Goal: Information Seeking & Learning: Check status

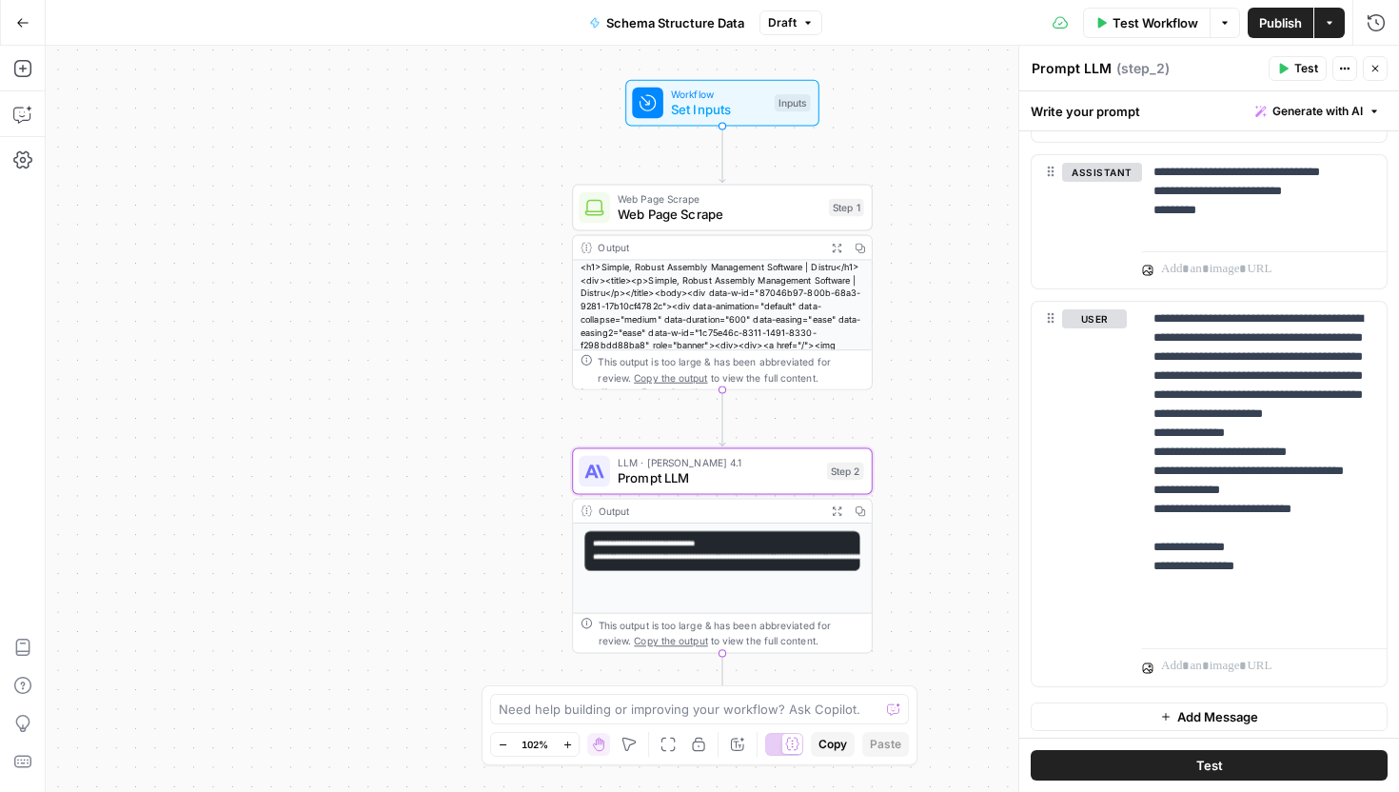
scroll to position [496, 0]
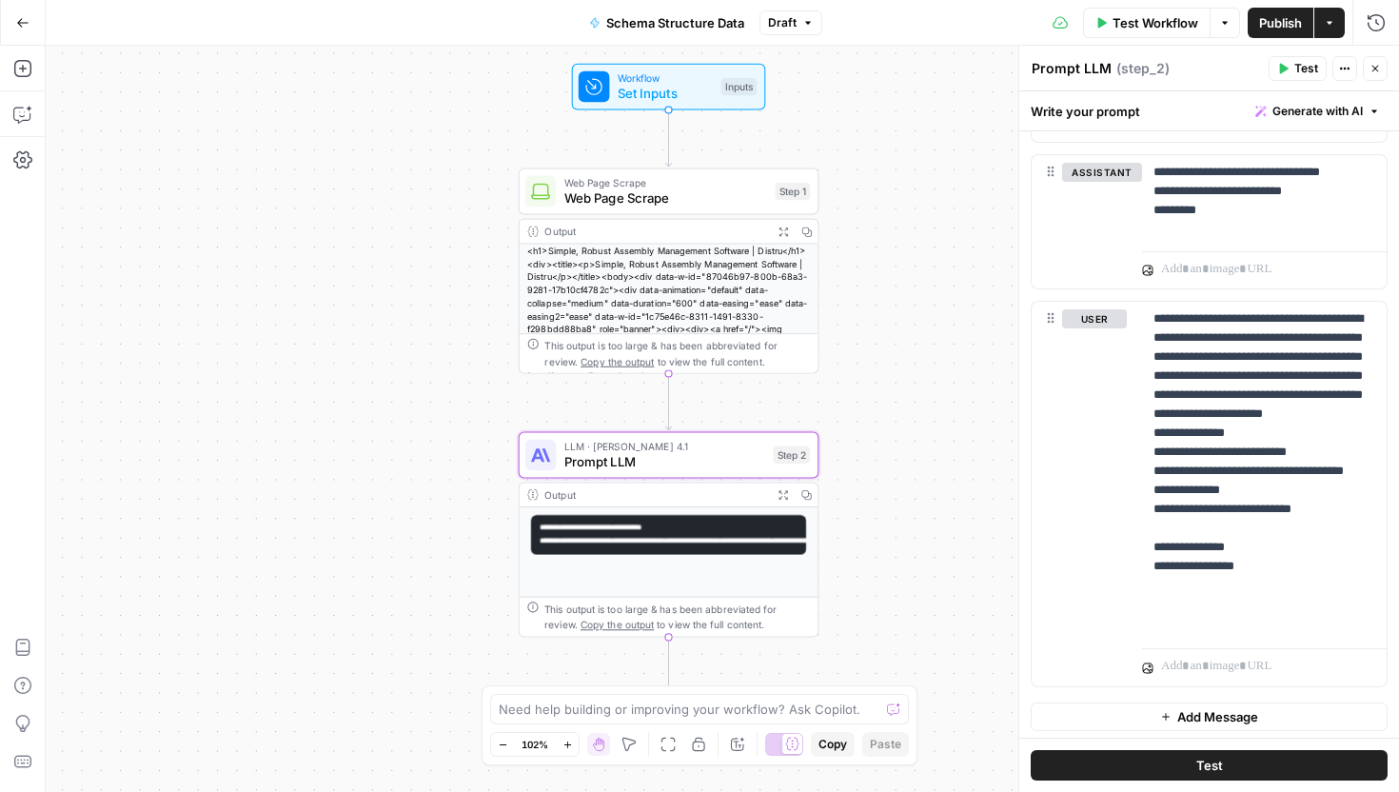
click at [24, 23] on icon "button" at bounding box center [22, 22] width 13 height 13
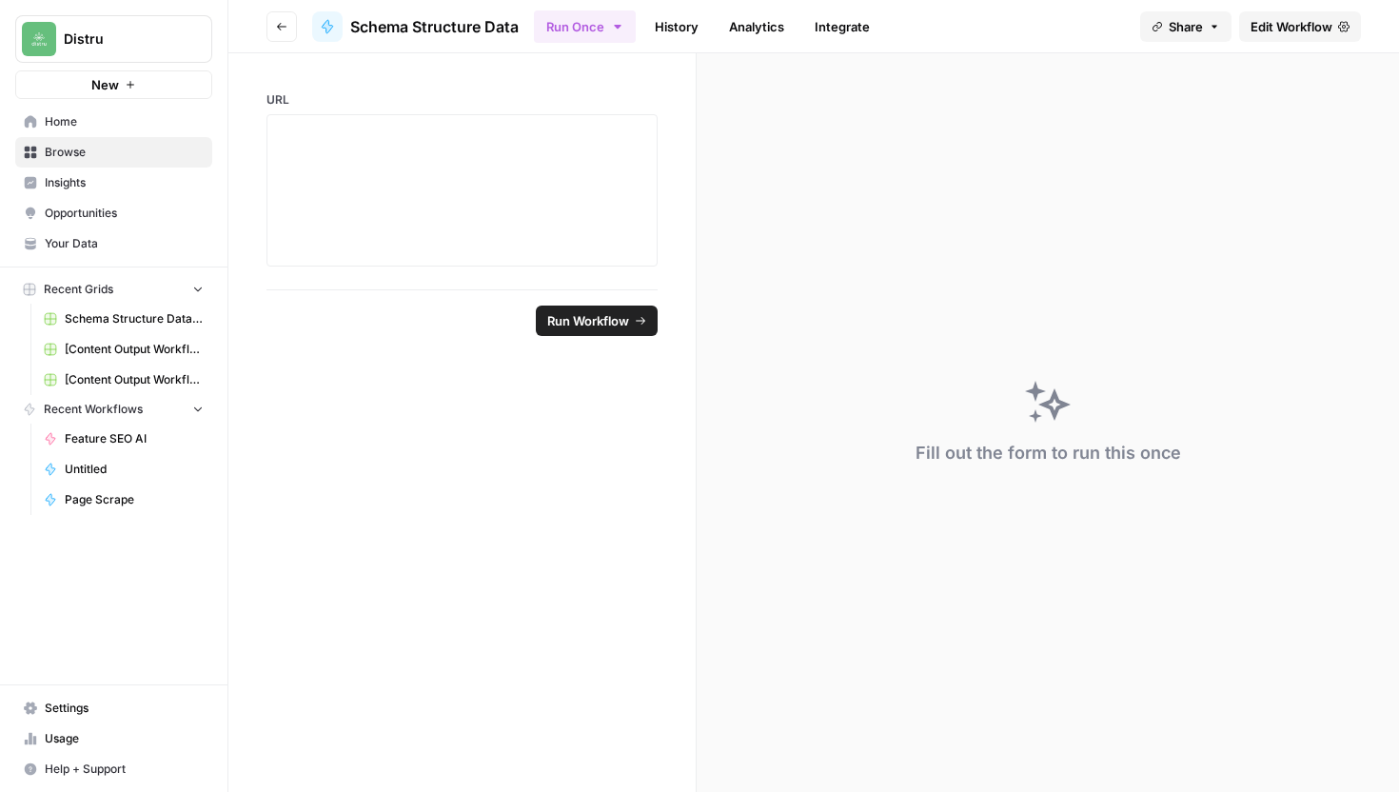
click at [287, 34] on button "Go back" at bounding box center [282, 26] width 30 height 30
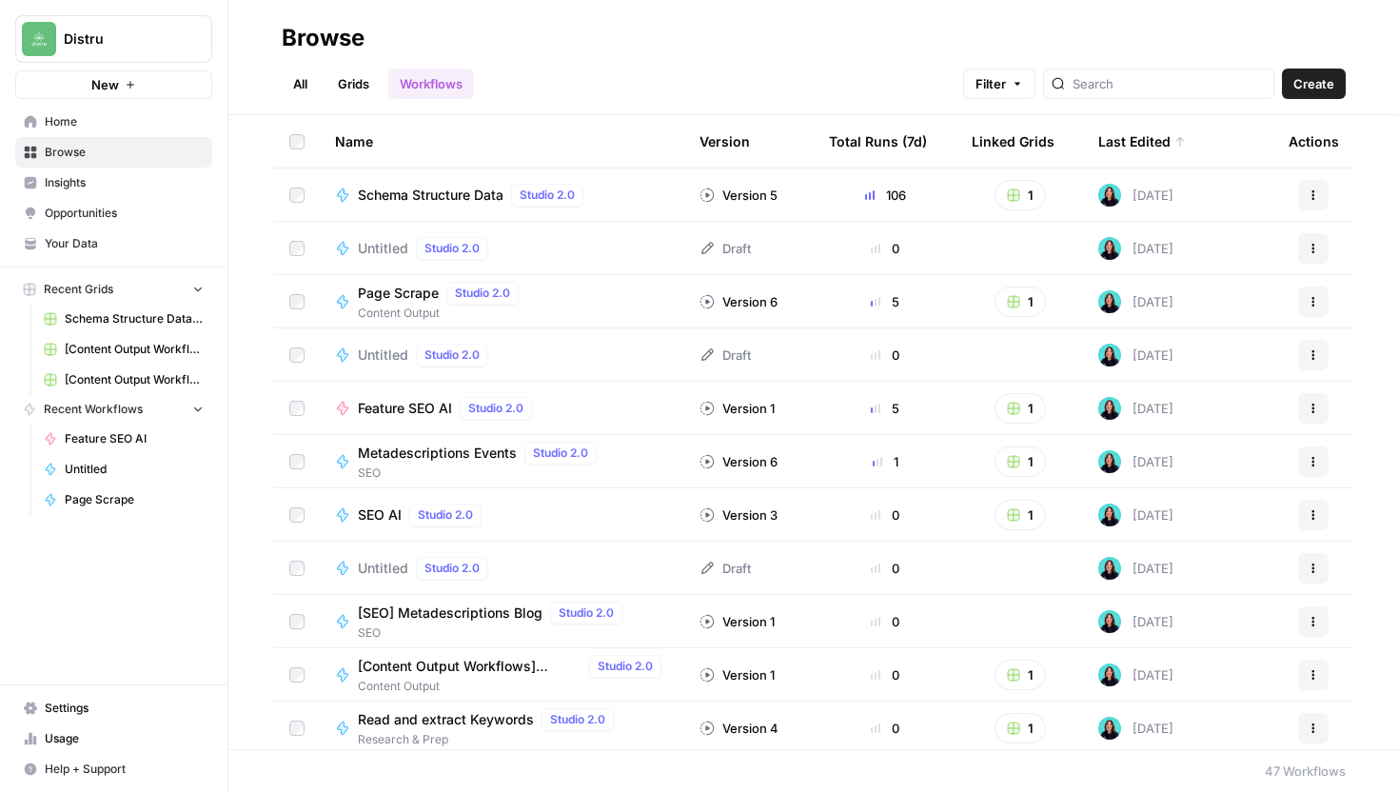
click at [349, 85] on link "Grids" at bounding box center [354, 84] width 54 height 30
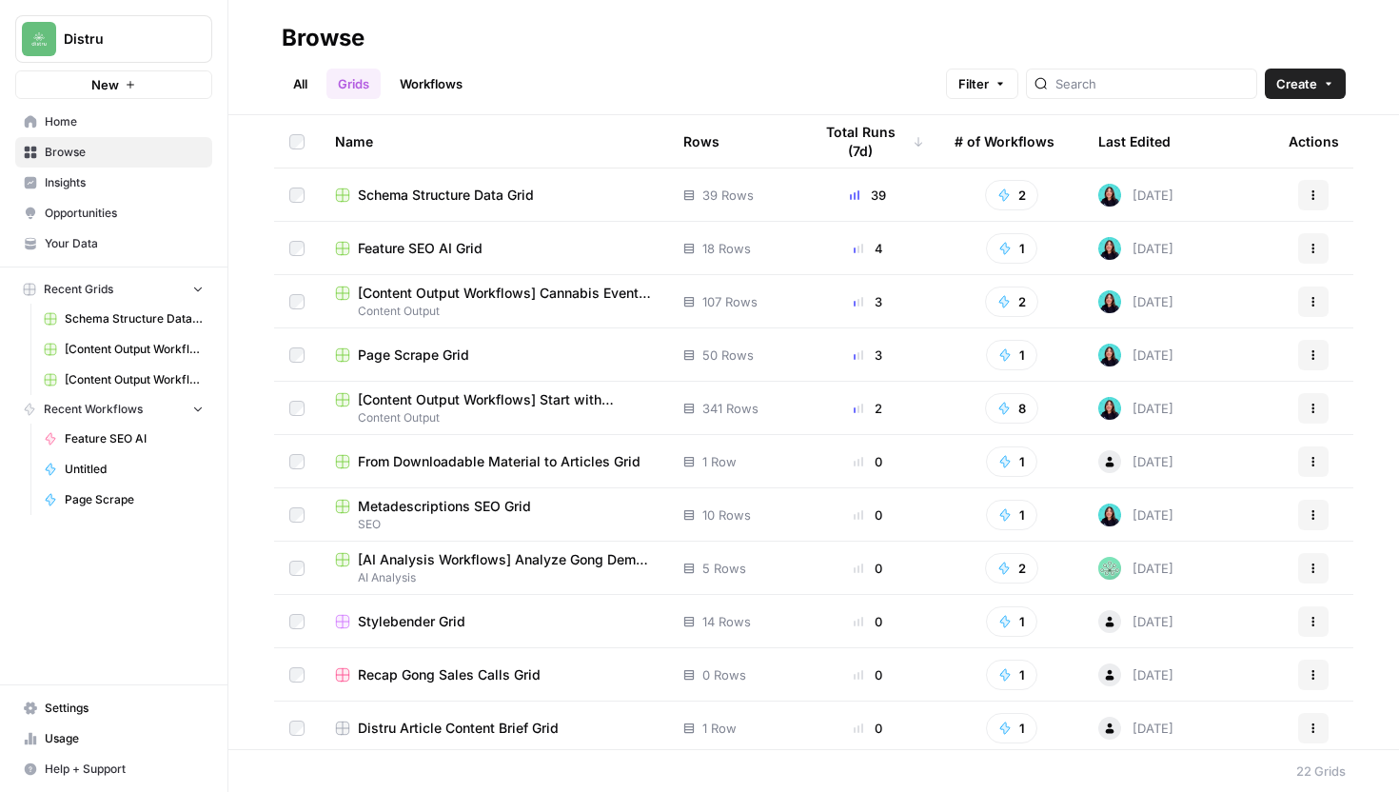
click at [510, 197] on span "Schema Structure Data Grid" at bounding box center [446, 195] width 176 height 19
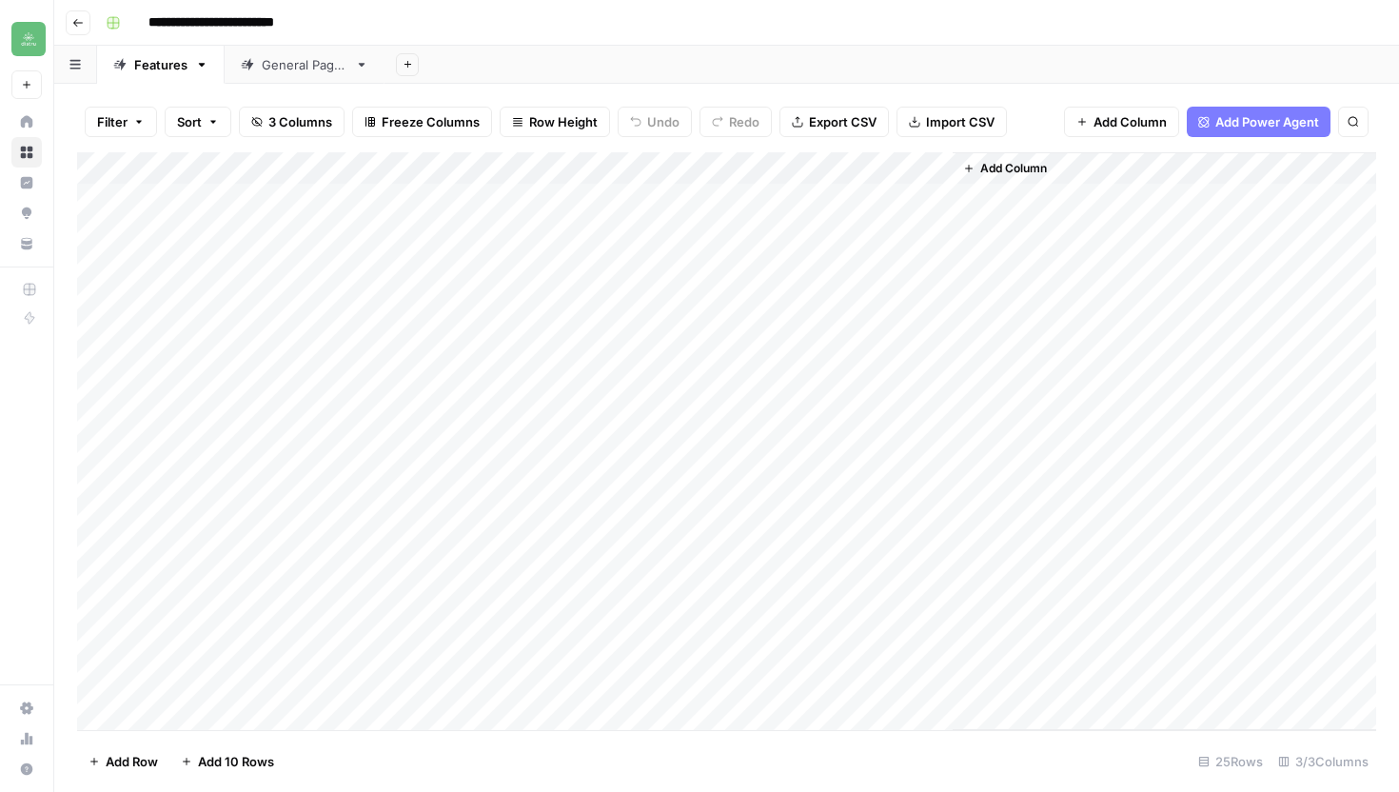
click at [79, 27] on icon "button" at bounding box center [77, 22] width 11 height 11
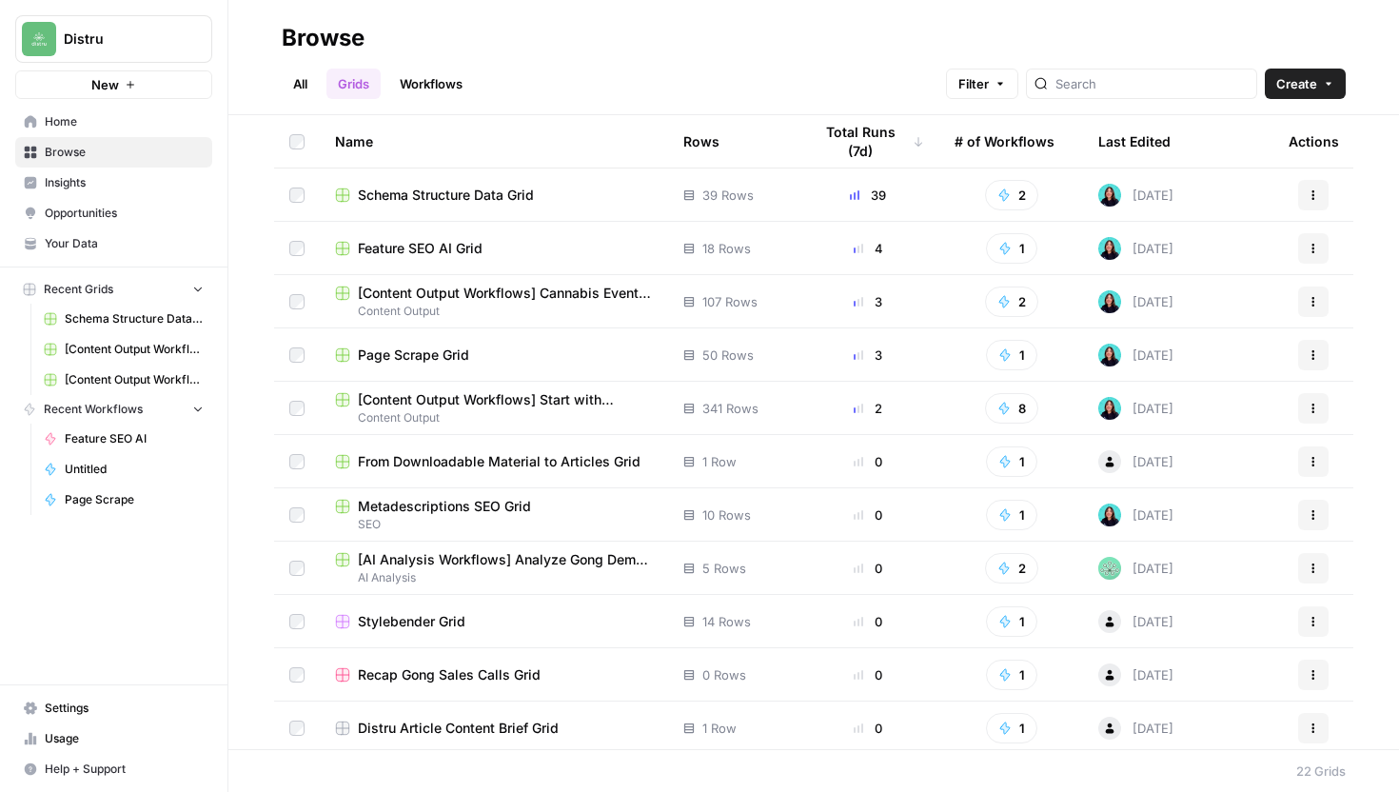
click at [150, 733] on span "Usage" at bounding box center [124, 738] width 159 height 17
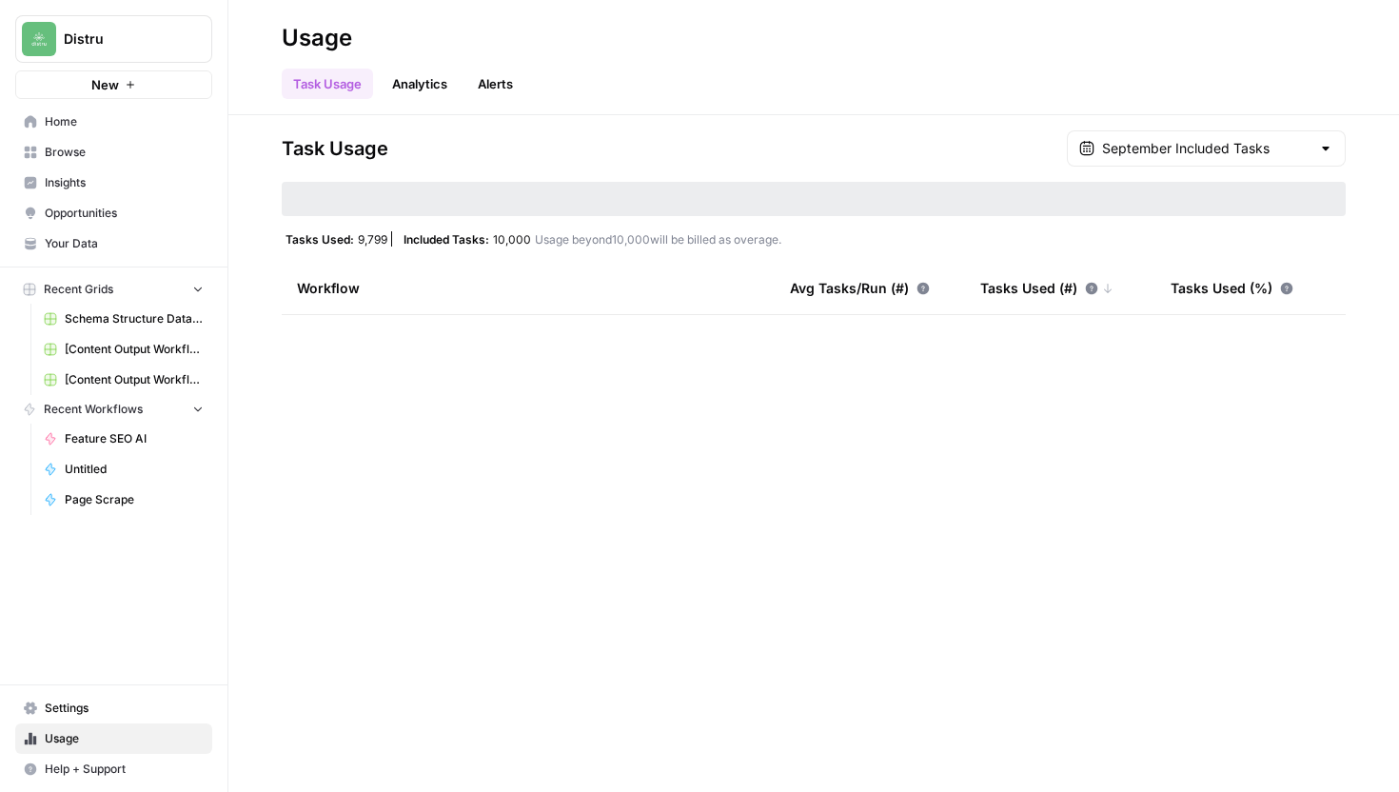
type input "September Overage"
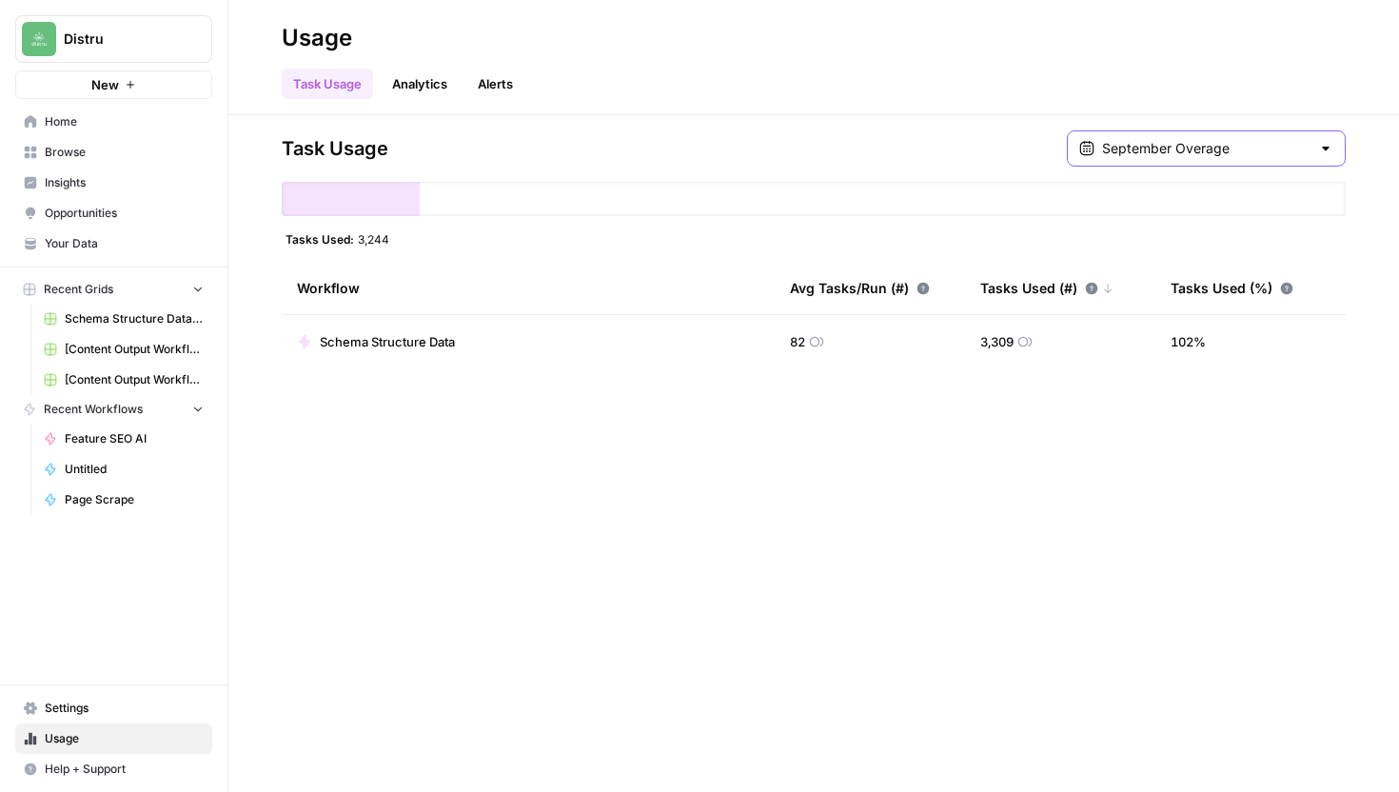
click at [1249, 153] on input "September Overage" at bounding box center [1206, 148] width 208 height 19
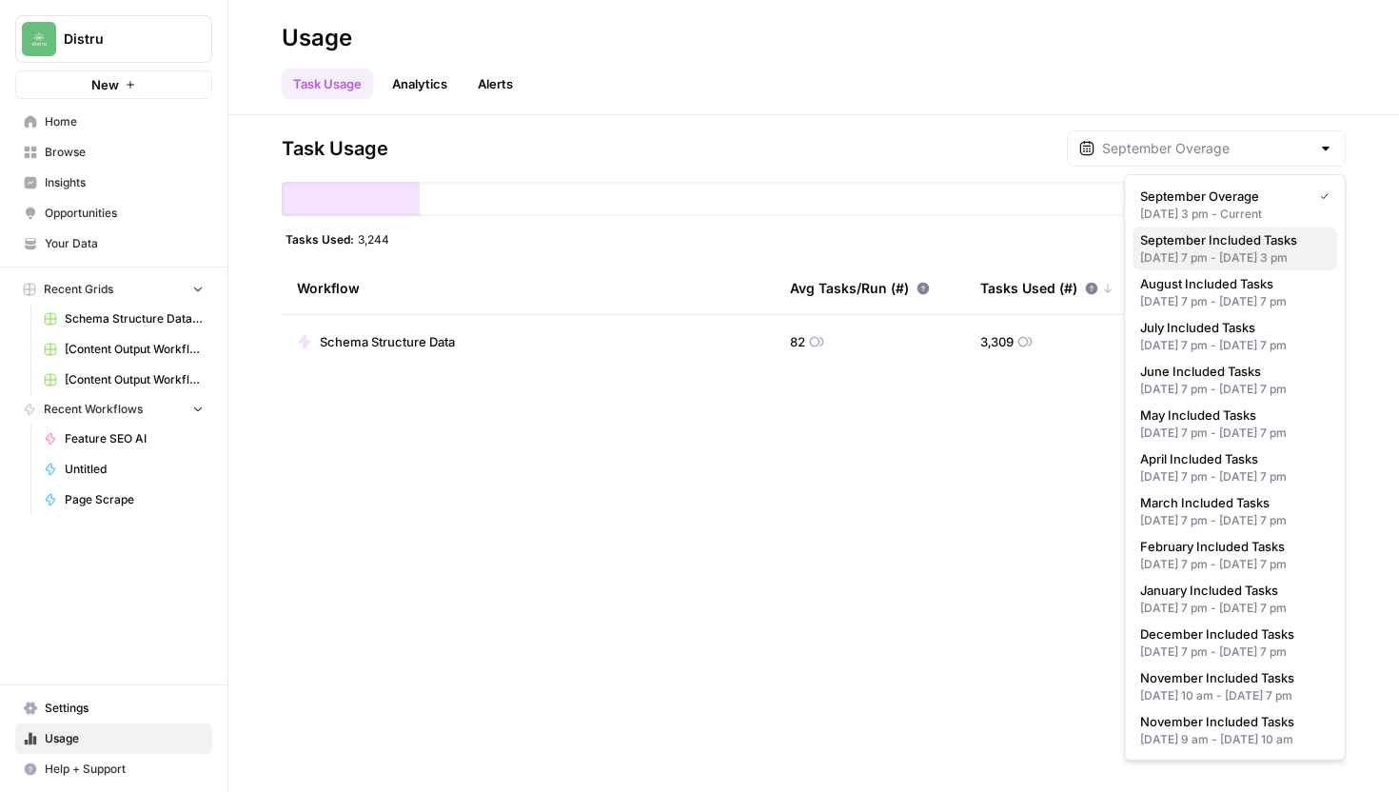
click at [1252, 260] on div "[DATE] 7 pm - [DATE] 3 pm" at bounding box center [1235, 257] width 189 height 17
type input "September Included Tasks"
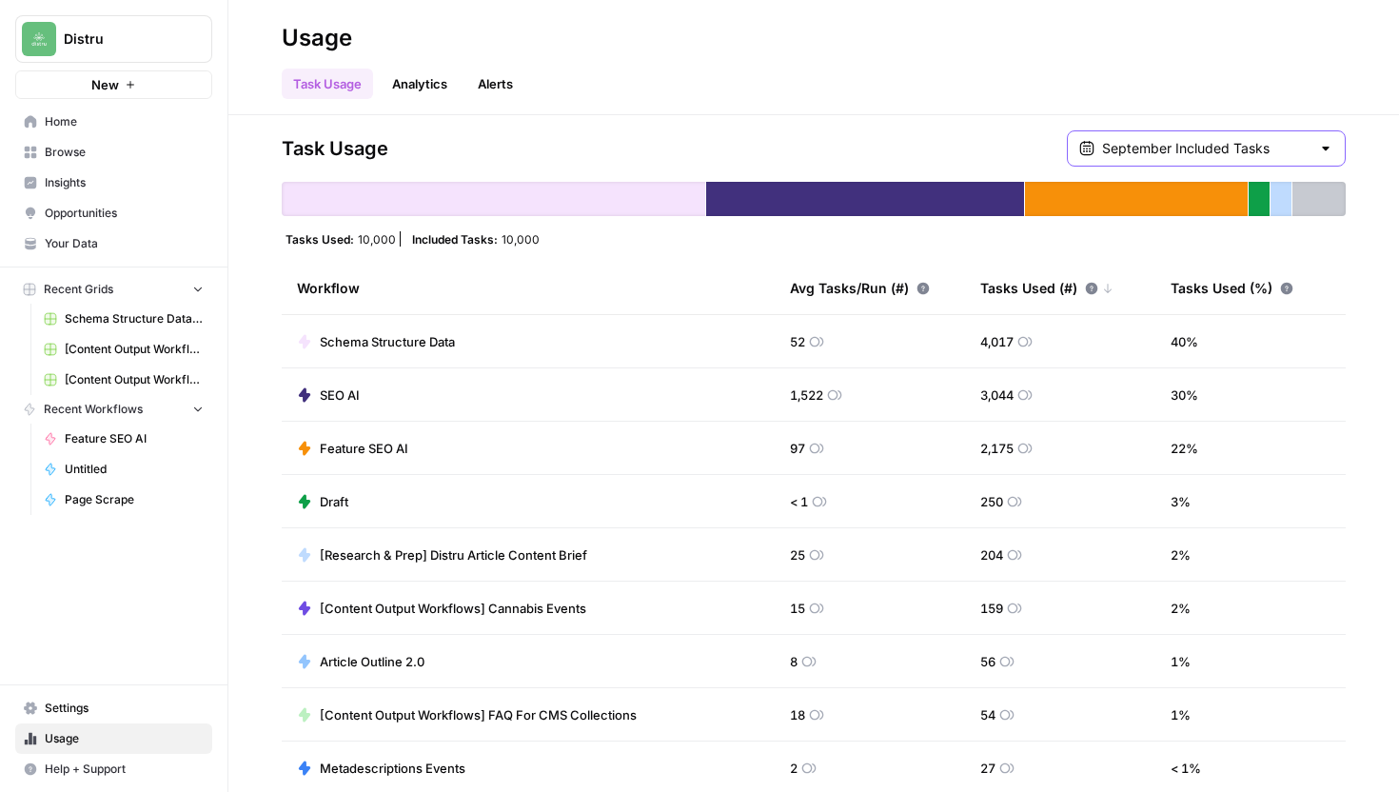
click at [1236, 152] on input "September Included Tasks" at bounding box center [1206, 148] width 208 height 19
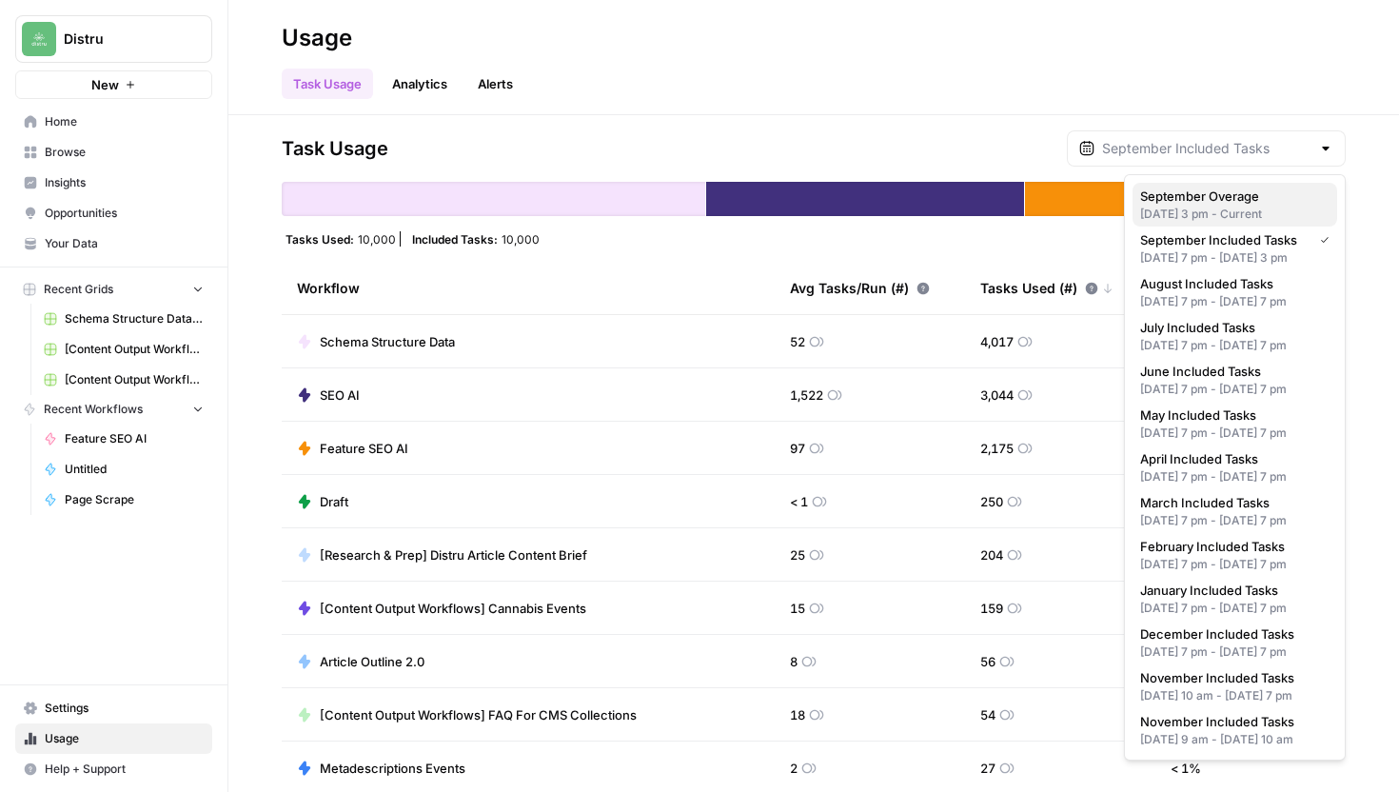
click at [1216, 197] on span "September Overage" at bounding box center [1232, 196] width 182 height 19
type input "September Overage"
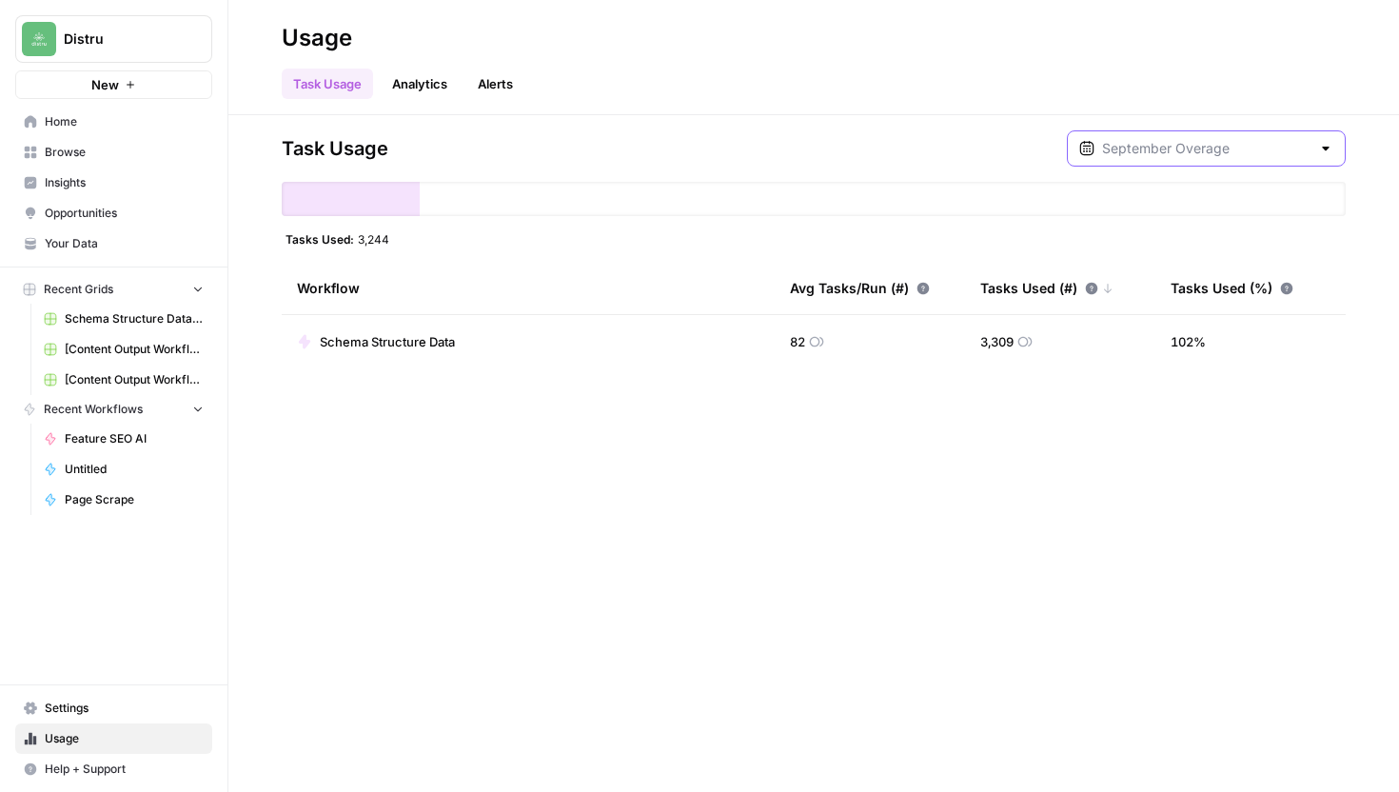
click at [1267, 151] on input "text" at bounding box center [1206, 148] width 208 height 19
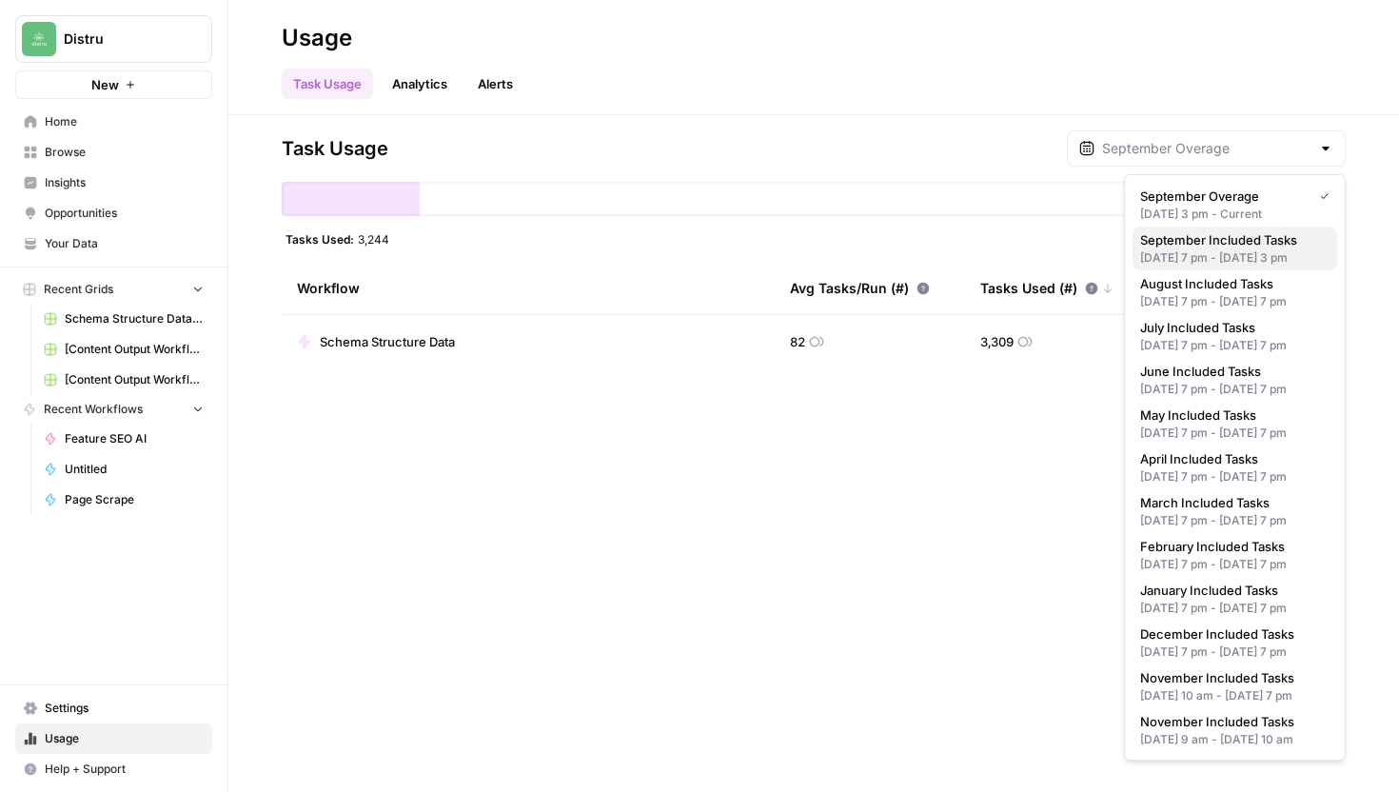
click at [1263, 240] on span "September Included Tasks" at bounding box center [1232, 239] width 182 height 19
type input "September Included Tasks"
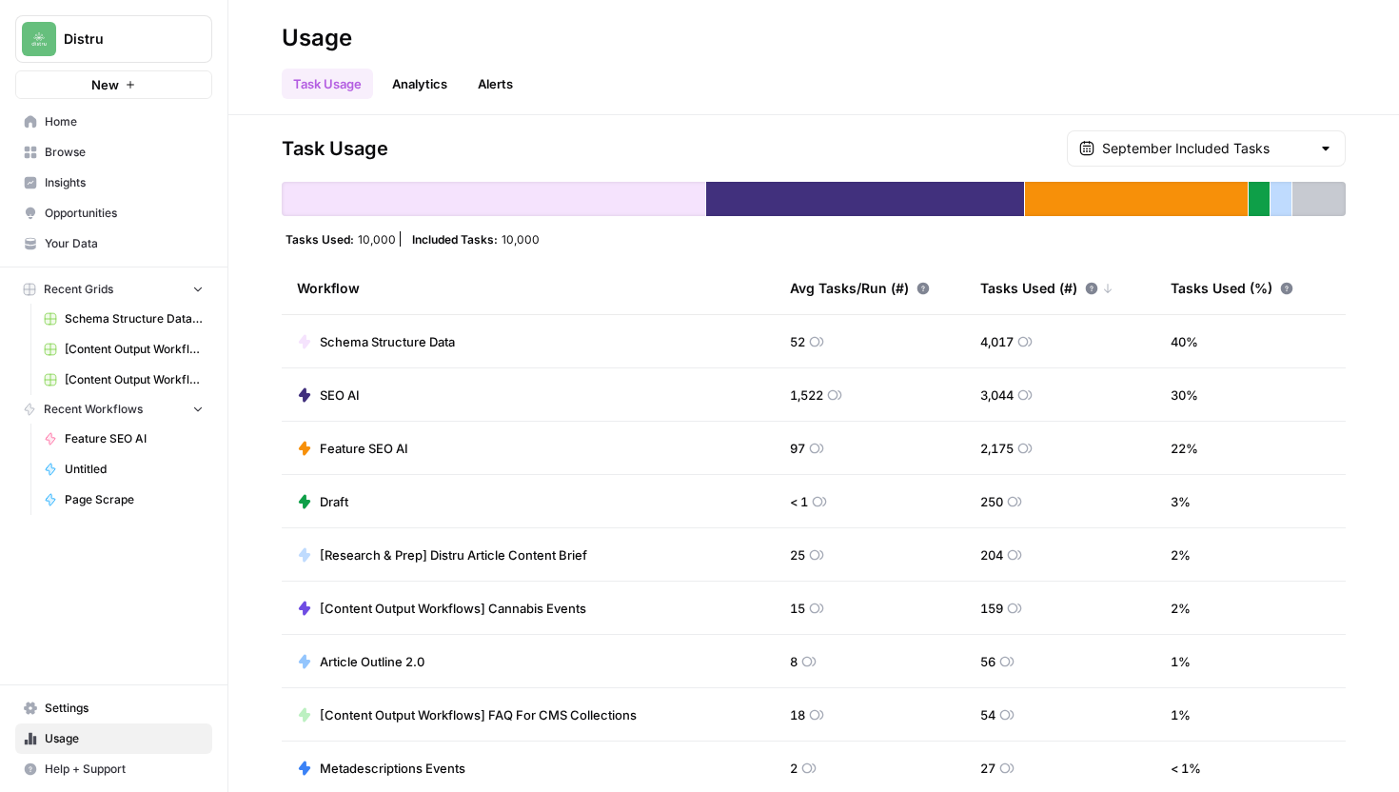
click at [1327, 146] on div at bounding box center [1326, 148] width 15 height 19
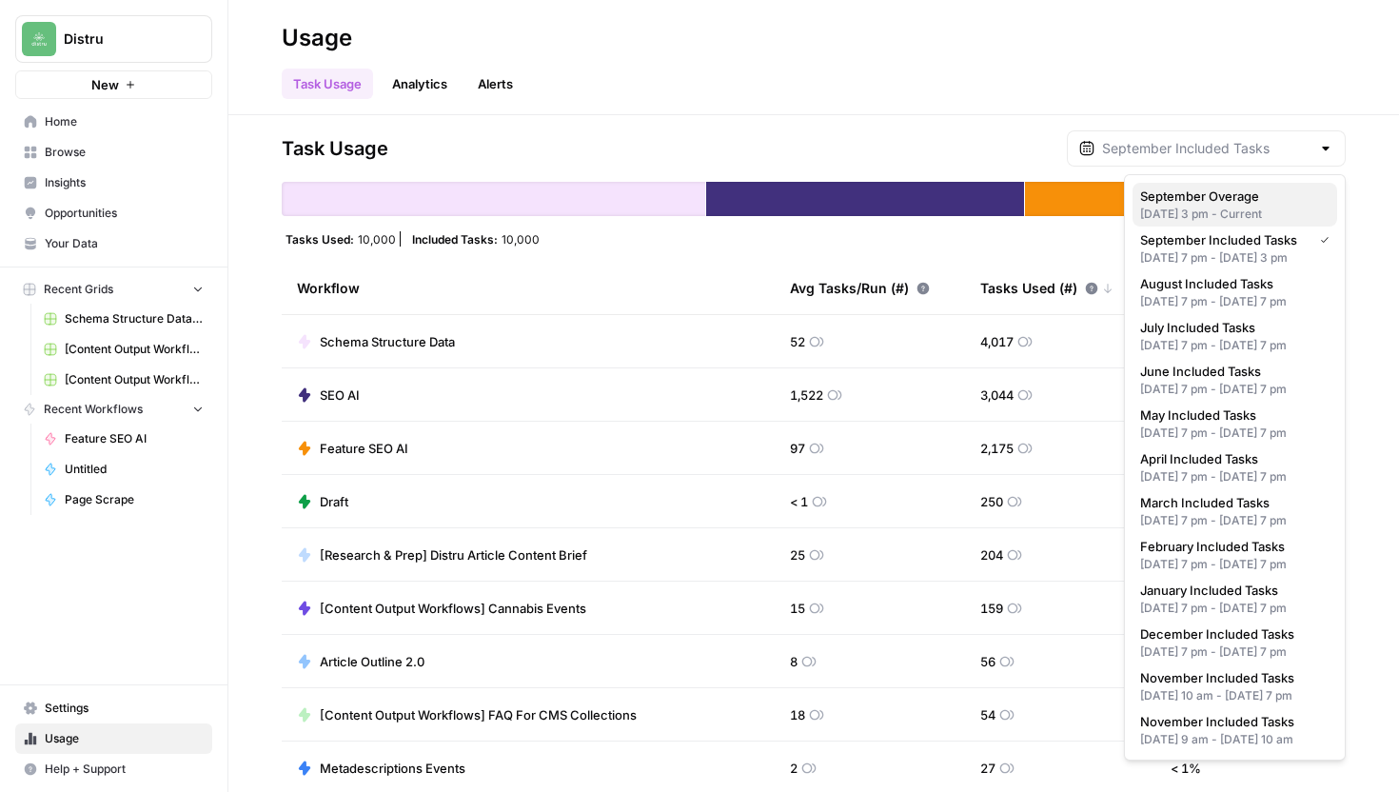
click at [1254, 199] on span "September Overage" at bounding box center [1232, 196] width 182 height 19
type input "September Overage"
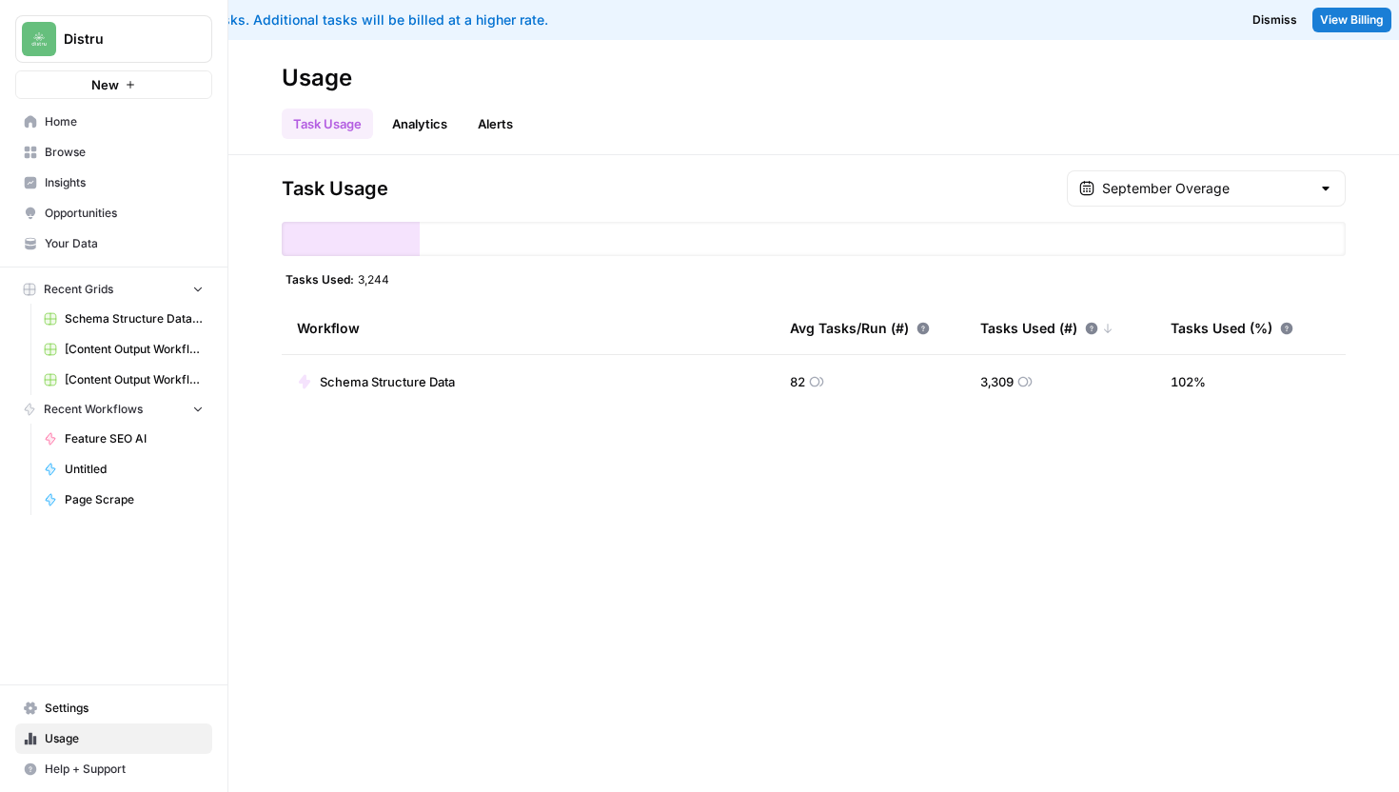
drag, startPoint x: 279, startPoint y: 274, endPoint x: 427, endPoint y: 288, distance: 149.2
click at [427, 288] on div "Task Usage September Overage Tasks Used: 3,244 Workflow Avg Tasks/Run (#) Tasks…" at bounding box center [813, 473] width 1171 height 637
copy div "Tasks Used: 3,244"
click at [1321, 189] on div at bounding box center [1326, 188] width 15 height 19
